Goal: Complete application form: Complete application form

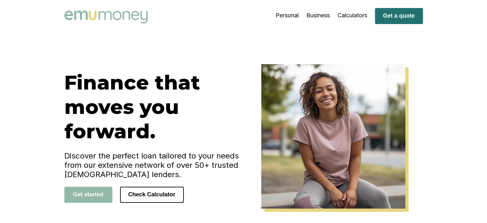
click at [409, 12] on button "Get a quote" at bounding box center [399, 16] width 48 height 16
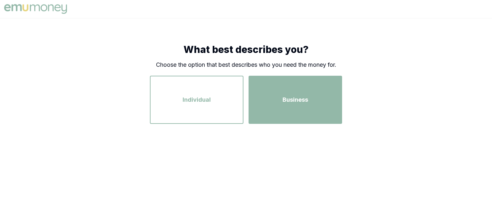
click at [288, 91] on div "Business" at bounding box center [295, 99] width 82 height 37
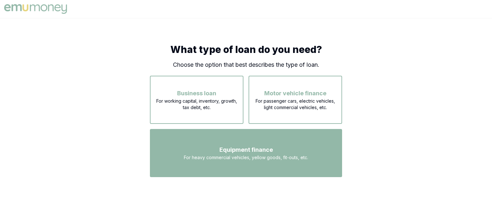
click at [299, 160] on span "For heavy commercial vehicles, yellow goods, fit-outs, etc." at bounding box center [246, 157] width 124 height 6
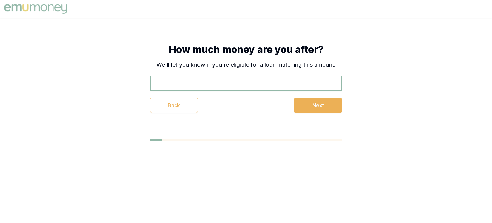
click at [237, 79] on input "text" at bounding box center [246, 83] width 192 height 15
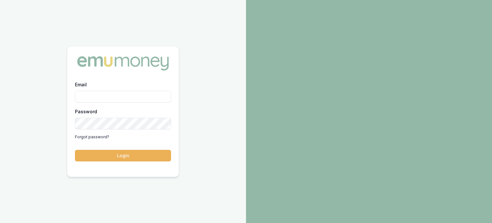
click at [101, 96] on input "Email" at bounding box center [123, 97] width 96 height 12
type input "futureesolar@gmail.com"
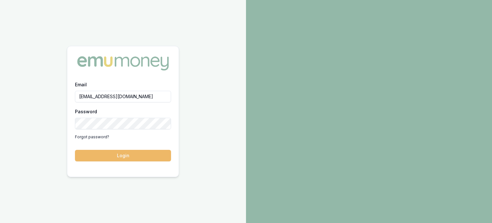
click at [98, 156] on button "Login" at bounding box center [123, 156] width 96 height 12
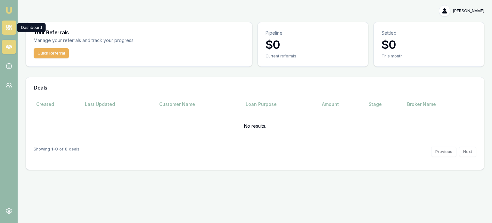
click at [9, 29] on rect at bounding box center [10, 29] width 2 height 3
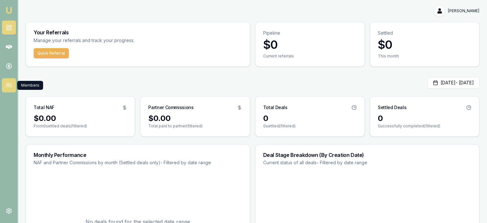
click at [10, 83] on icon at bounding box center [11, 85] width 2 height 4
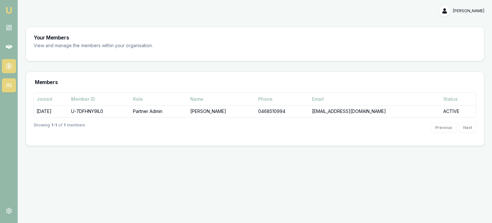
click at [10, 67] on icon at bounding box center [9, 66] width 6 height 6
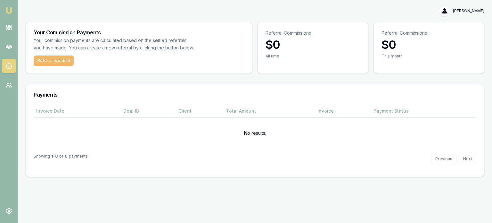
click at [49, 61] on button "Refer a new deal" at bounding box center [54, 60] width 40 height 10
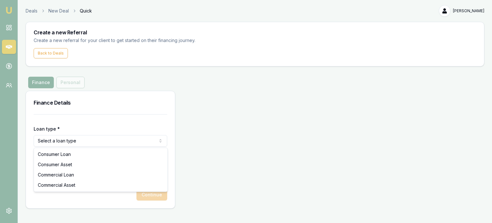
click at [116, 138] on html "Emu Money Deals New Deal Quick Dumidu Wijesundara Toggle Menu Create a new Refe…" at bounding box center [246, 111] width 492 height 223
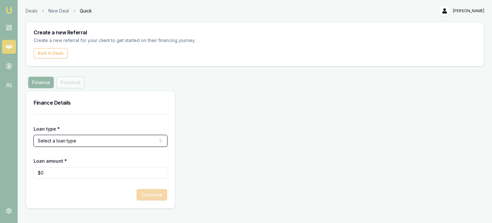
click at [287, 157] on html "Emu Money Deals New Deal Quick Dumidu Wijesundara Toggle Menu Create a new Refe…" at bounding box center [246, 111] width 492 height 223
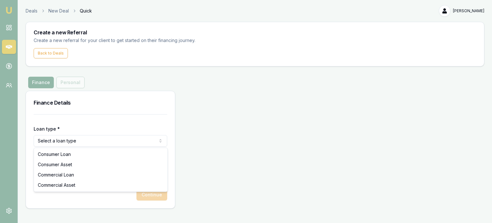
click at [137, 144] on html "Emu Money Deals New Deal Quick Dumidu Wijesundara Toggle Menu Create a new Refe…" at bounding box center [246, 111] width 492 height 223
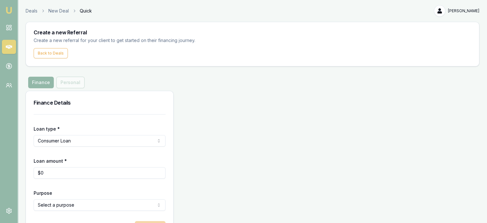
type input "0"
click at [62, 176] on input "0" at bounding box center [100, 173] width 132 height 12
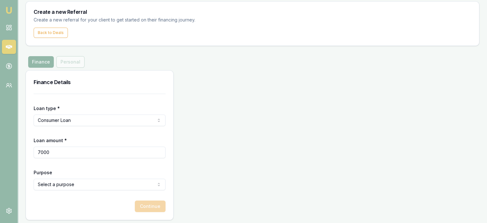
scroll to position [22, 0]
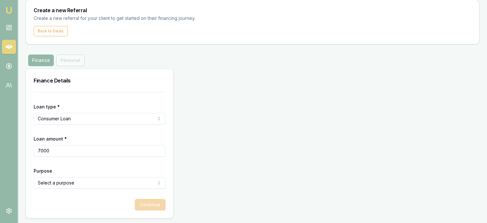
type input "$7,000"
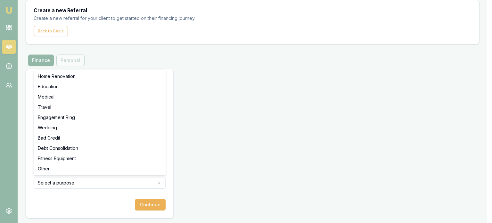
click at [58, 185] on html "Emu Money Deals New Deal Quick Dumidu Wijesundara Toggle Menu Create a new Refe…" at bounding box center [246, 89] width 492 height 223
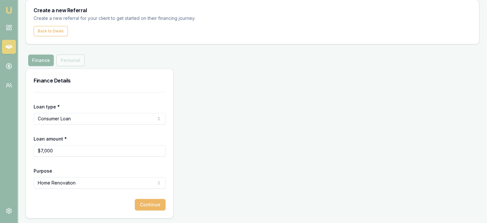
click at [150, 203] on button "Continue" at bounding box center [150, 205] width 31 height 12
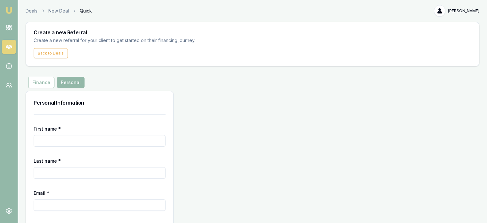
click at [53, 138] on input "First name *" at bounding box center [100, 141] width 132 height 12
type input "Oshada"
click at [50, 168] on input "Last name *" at bounding box center [100, 173] width 132 height 12
paste input "Illuppengama"
type input "Illuppengama"
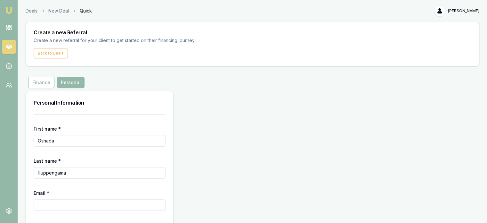
click at [66, 204] on input "Email *" at bounding box center [100, 205] width 132 height 12
paste input "coshada@gmail.com"
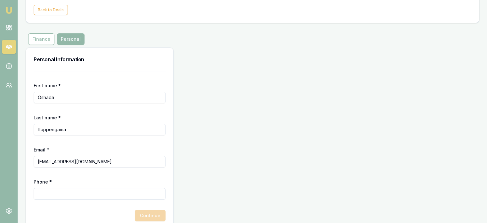
scroll to position [54, 0]
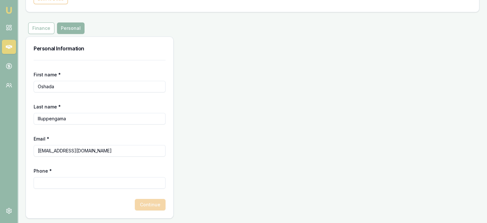
type input "coshada@gmail.com"
click at [71, 183] on input "Phone *" at bounding box center [100, 183] width 132 height 12
paste input "0433 955 975"
type input "0433 955 975"
click at [140, 205] on button "Continue" at bounding box center [150, 205] width 31 height 12
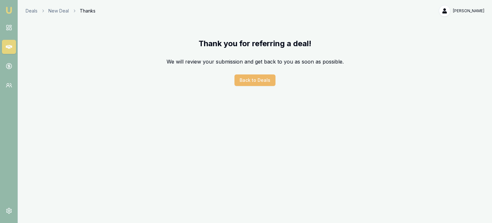
click at [260, 84] on button "Back to Deals" at bounding box center [254, 80] width 41 height 12
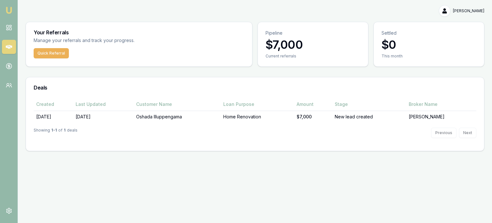
click at [6, 12] on img at bounding box center [9, 10] width 8 height 8
